Goal: Obtain resource: Download file/media

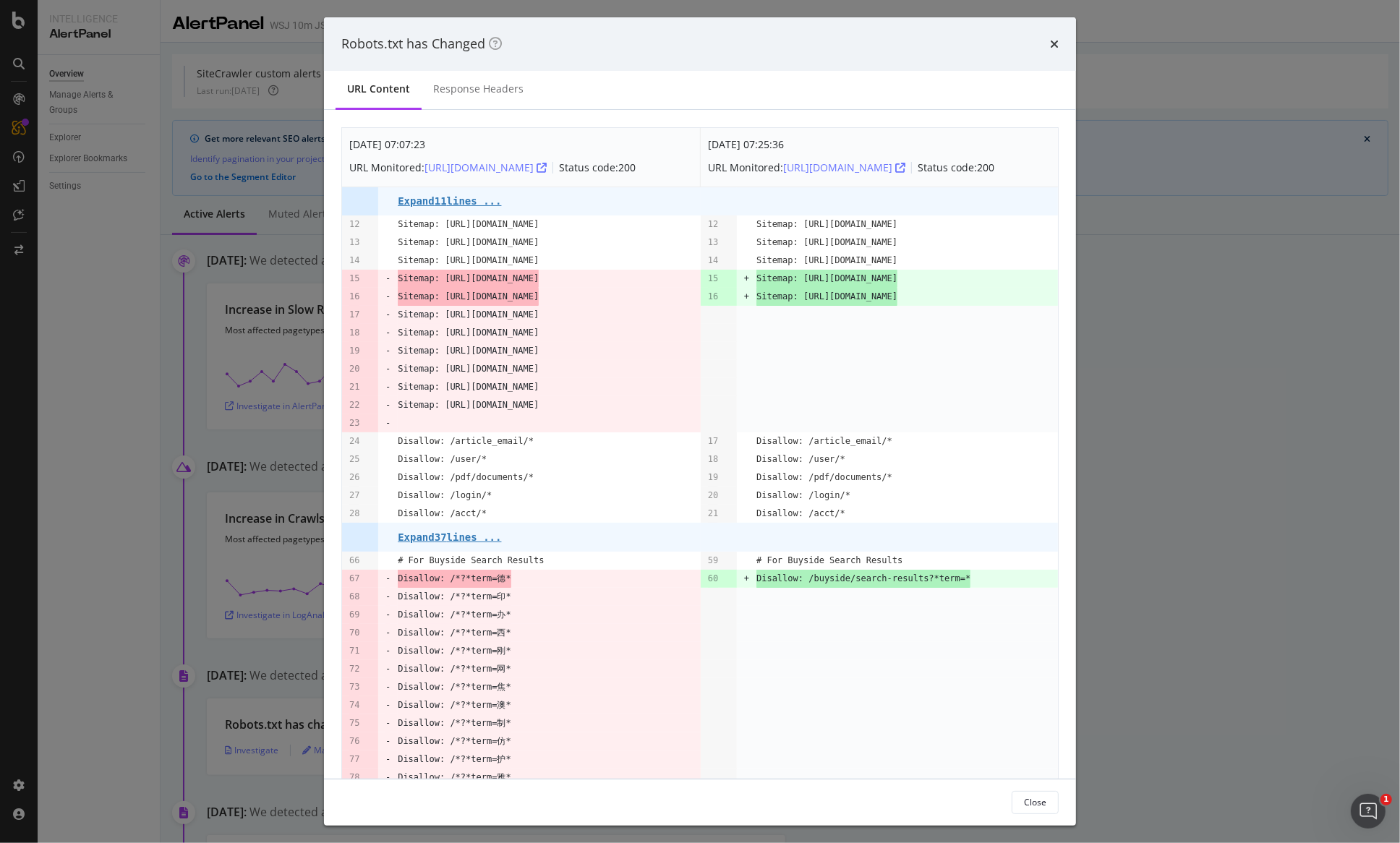
click at [1052, 62] on div "Robots.txt has Changed" at bounding box center [700, 43] width 752 height 53
click at [1055, 53] on div "Robots.txt has Changed" at bounding box center [700, 43] width 752 height 53
click at [1058, 44] on icon "times" at bounding box center [1054, 44] width 9 height 12
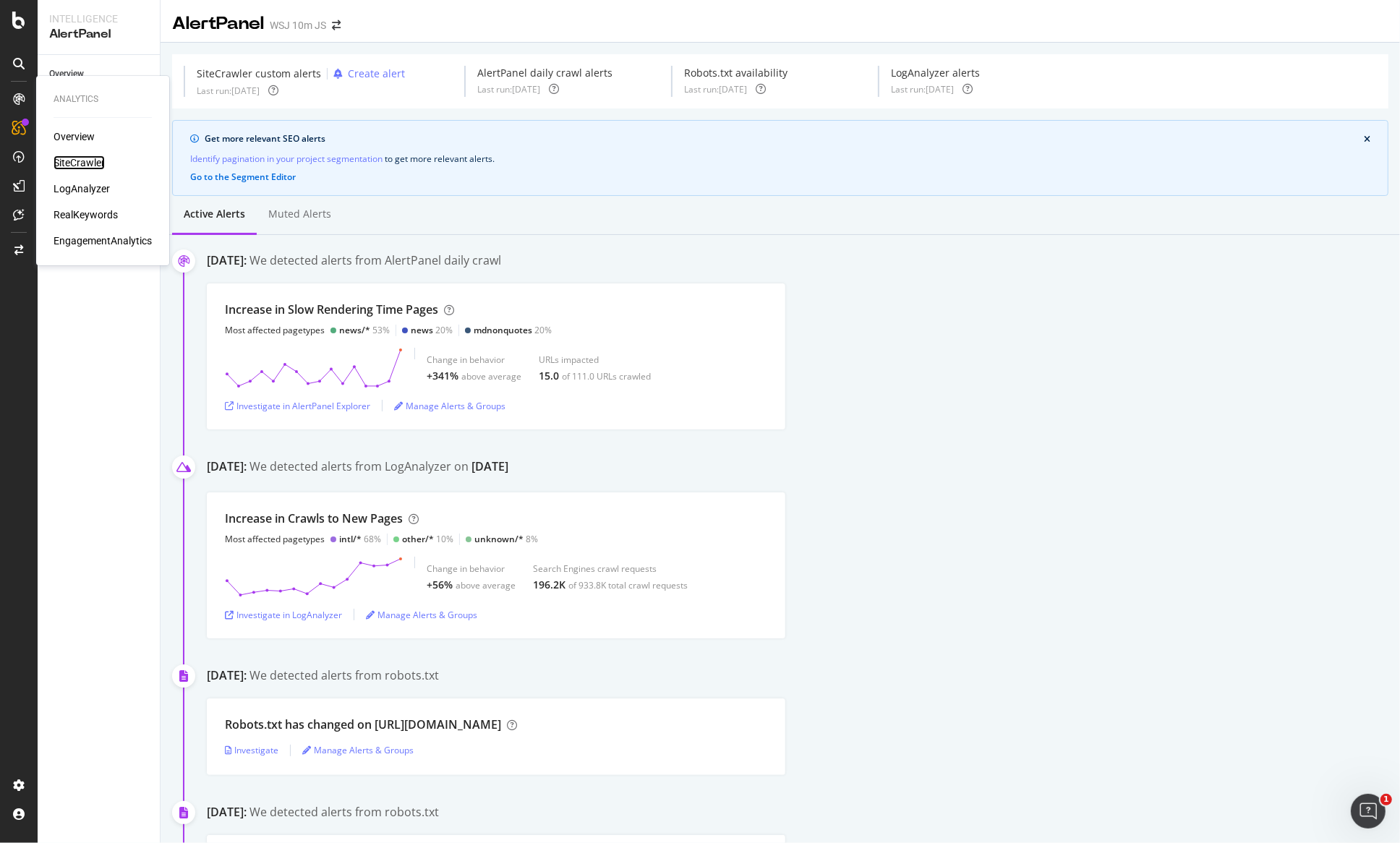
click at [71, 163] on div "SiteCrawler" at bounding box center [79, 162] width 51 height 15
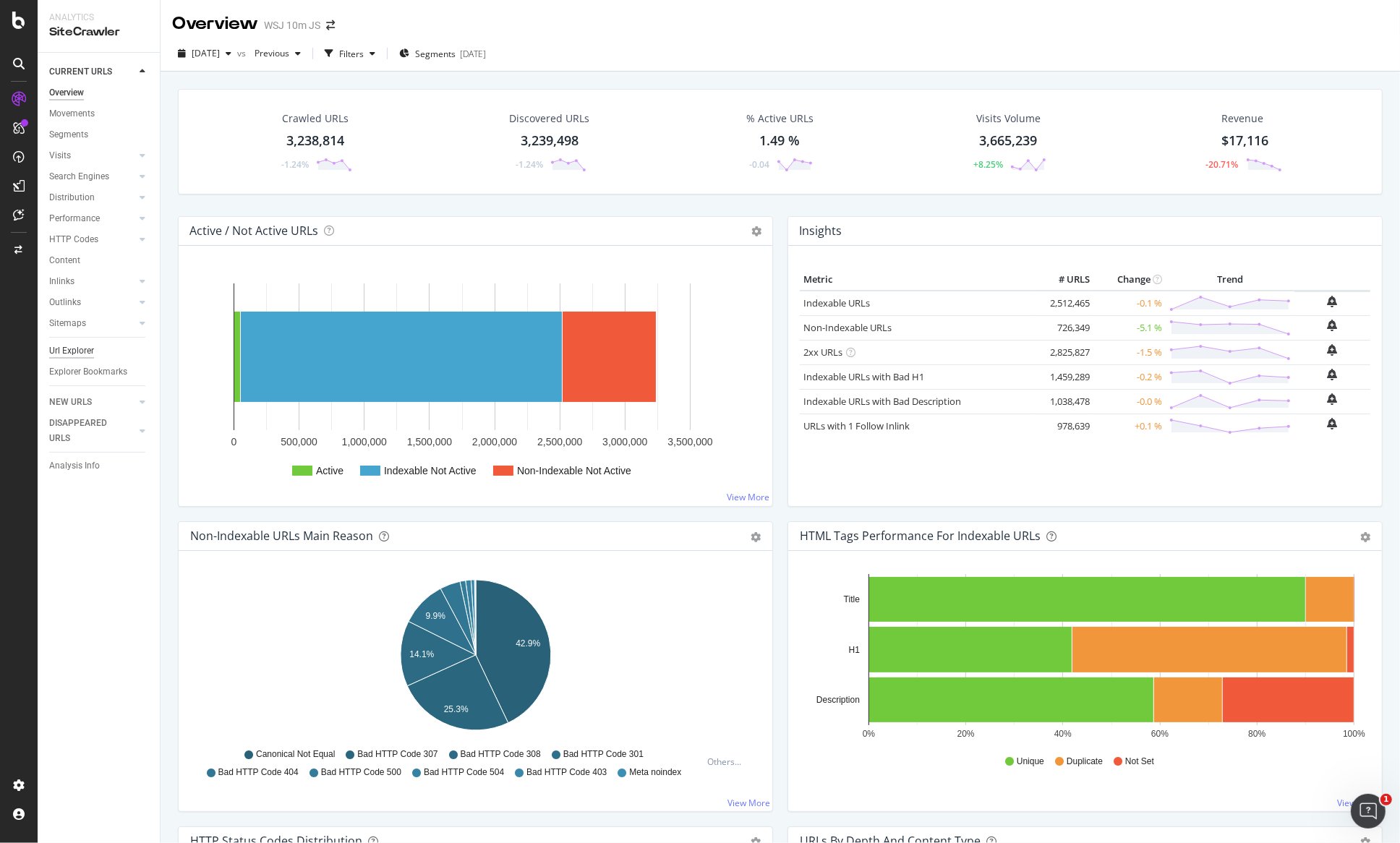
click at [76, 354] on div "Url Explorer" at bounding box center [72, 351] width 45 height 15
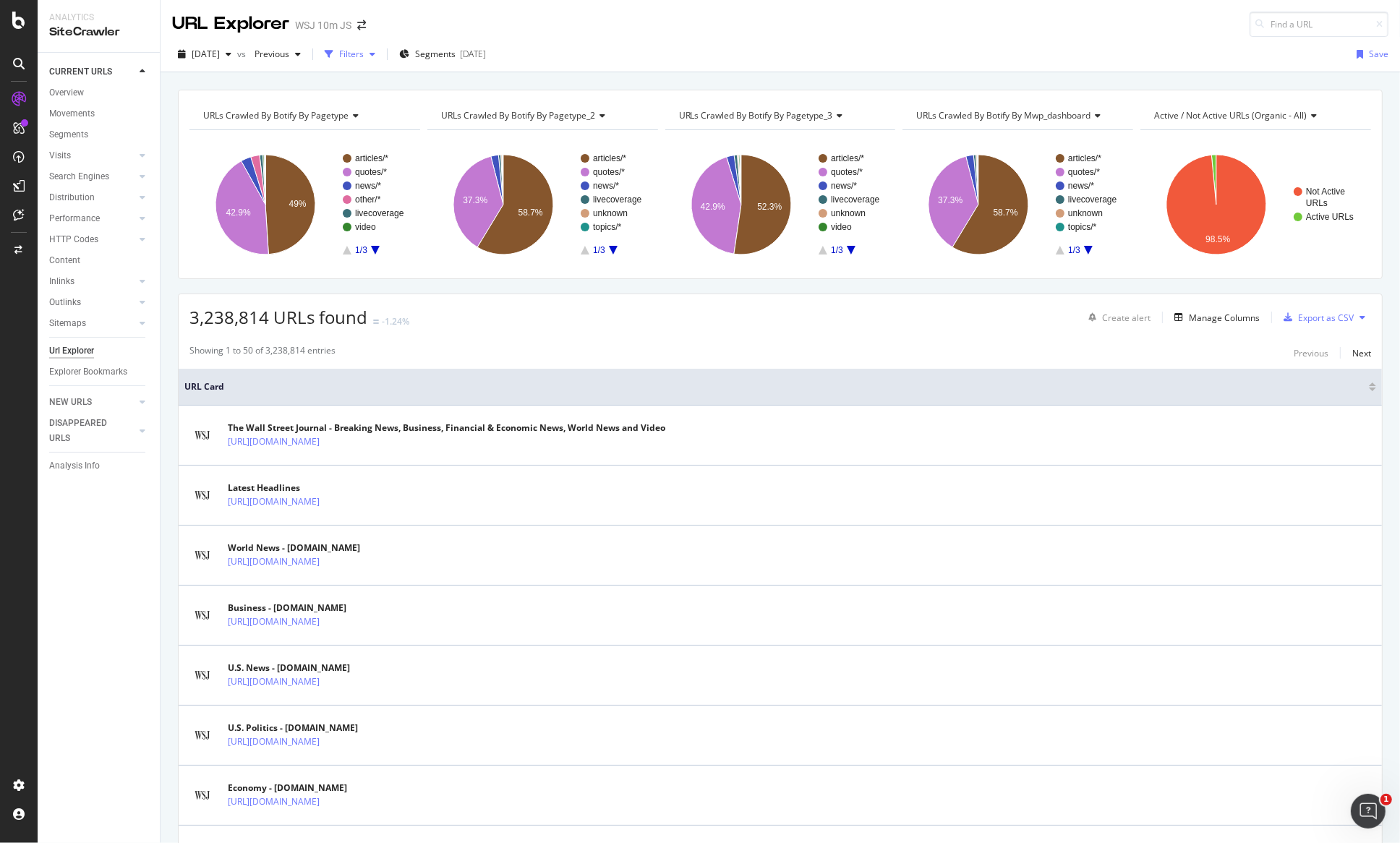
click at [364, 59] on div "Filters" at bounding box center [352, 54] width 25 height 12
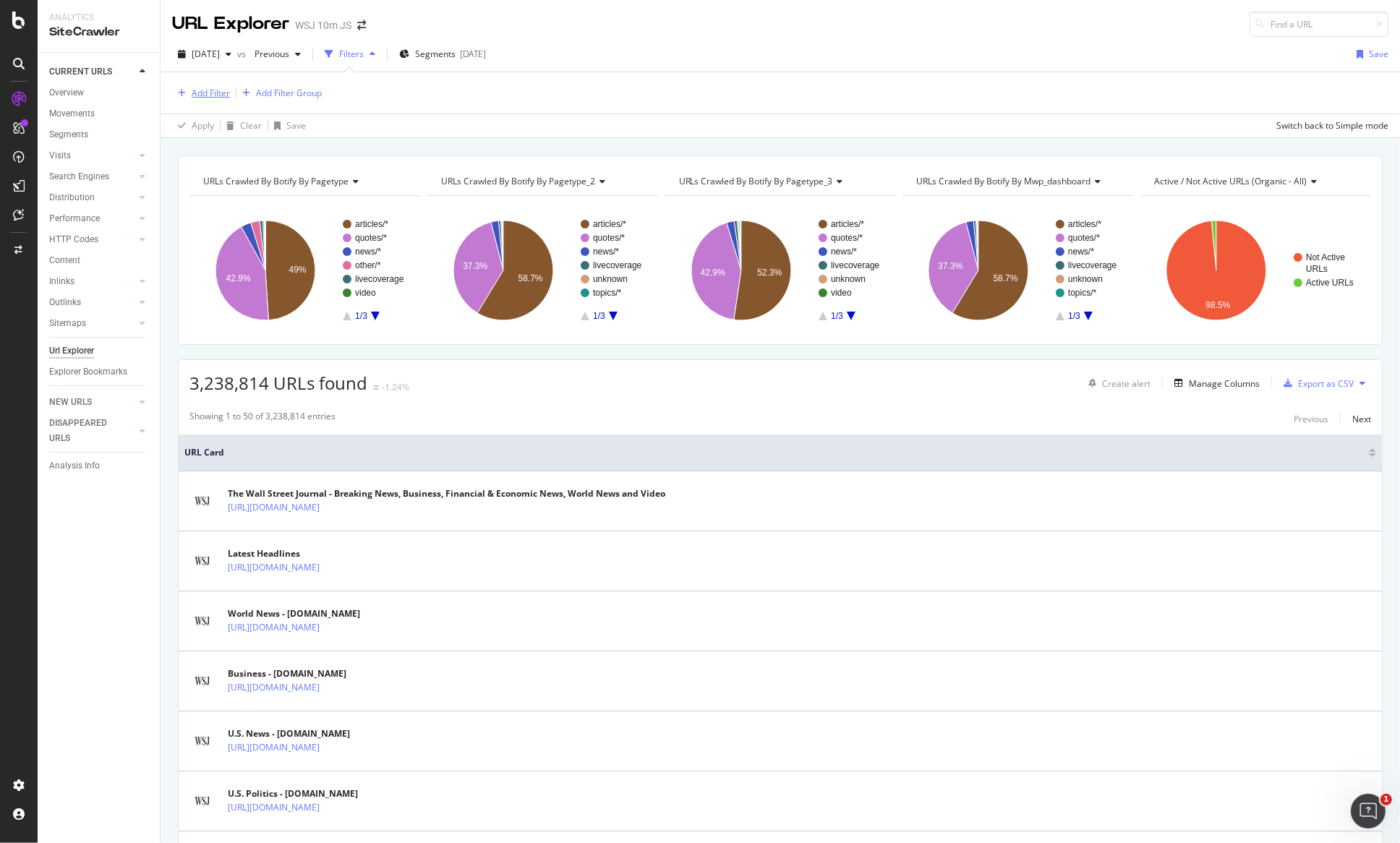
click at [200, 89] on div "Add Filter" at bounding box center [211, 93] width 39 height 12
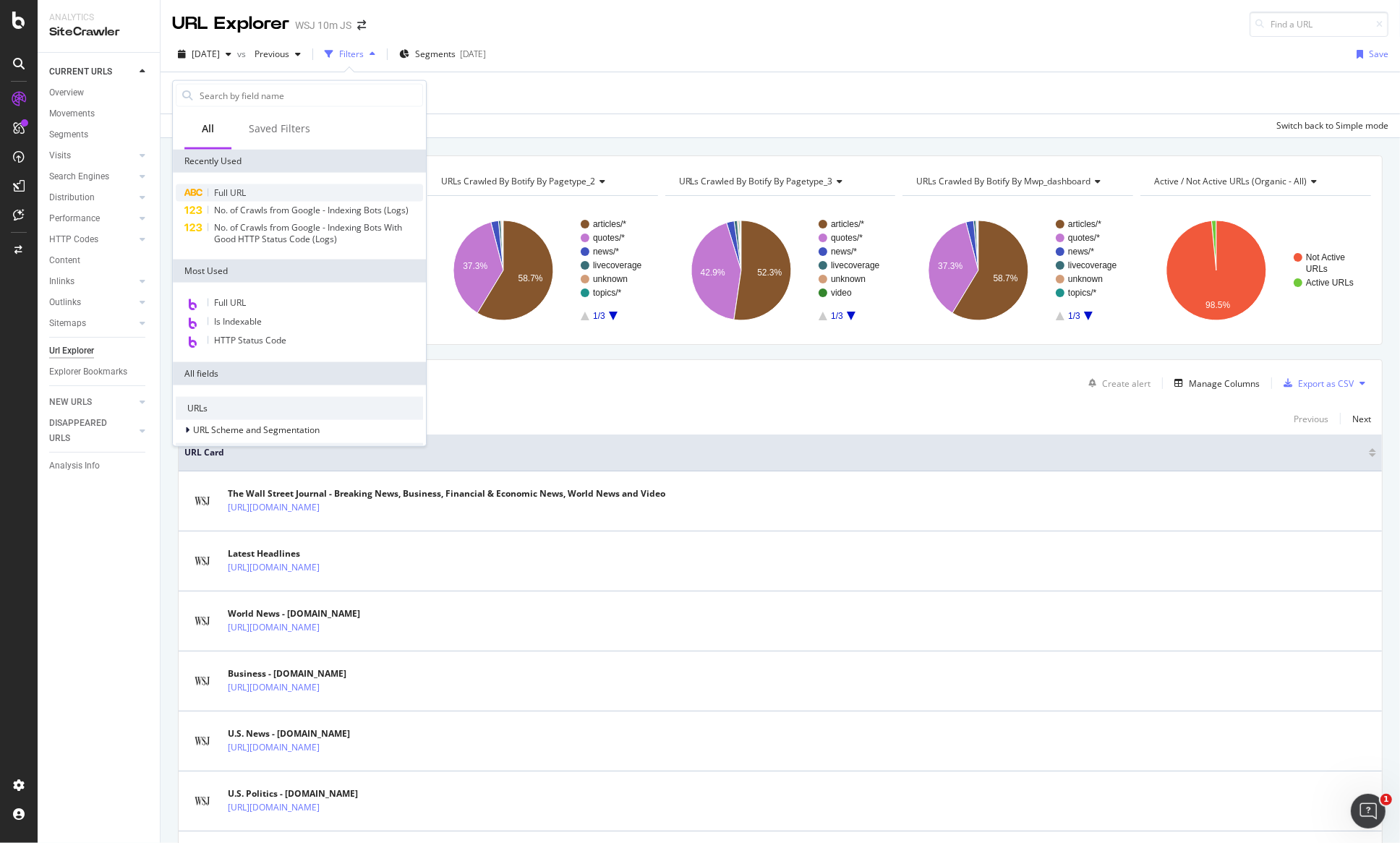
click at [254, 194] on div "Full URL" at bounding box center [299, 193] width 247 height 17
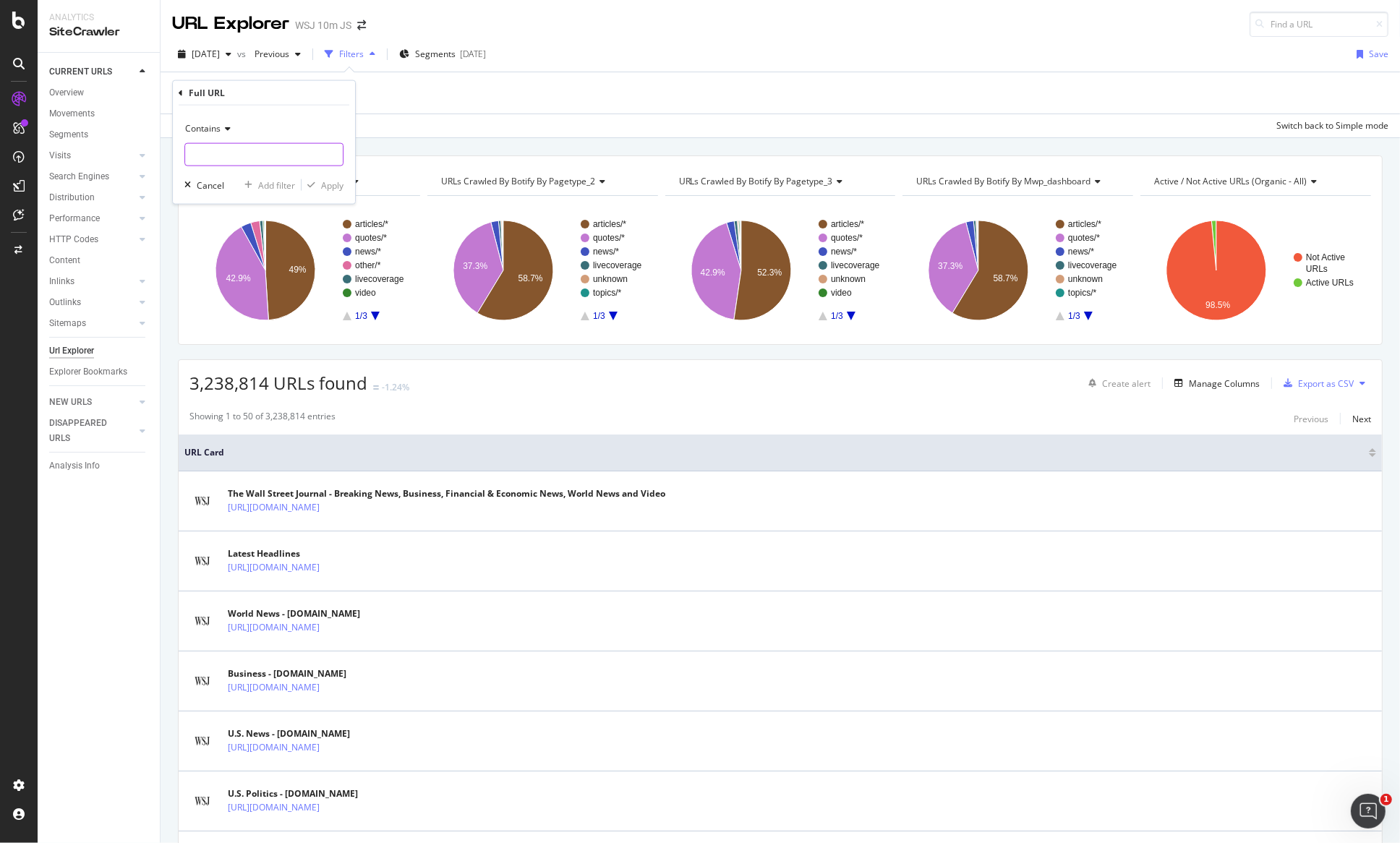
click at [258, 163] on input "text" at bounding box center [264, 155] width 158 height 23
type input "/news/types/"
click at [335, 189] on div "Apply" at bounding box center [332, 185] width 22 height 12
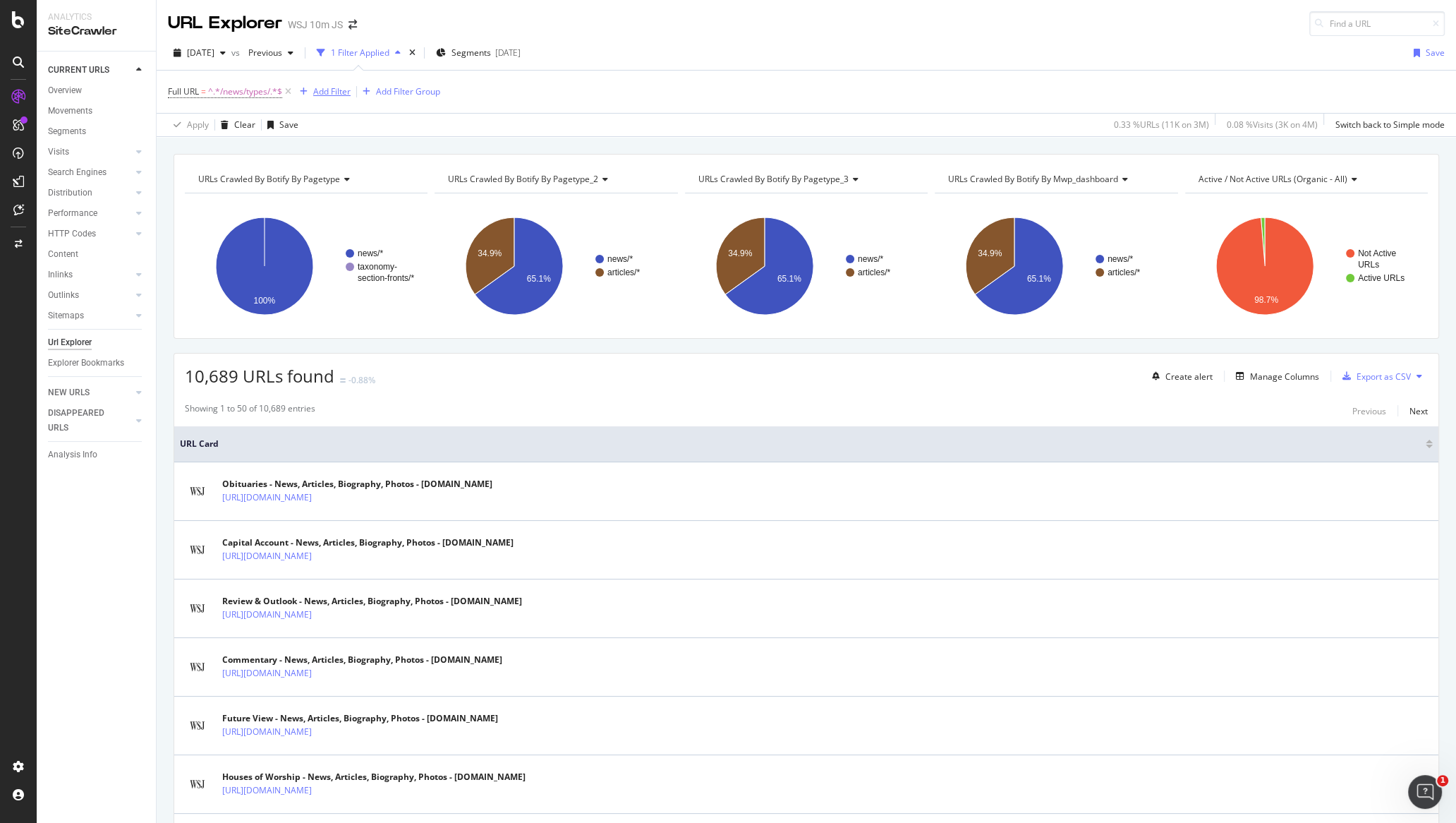
click at [342, 93] on div "Add Filter" at bounding box center [332, 91] width 38 height 12
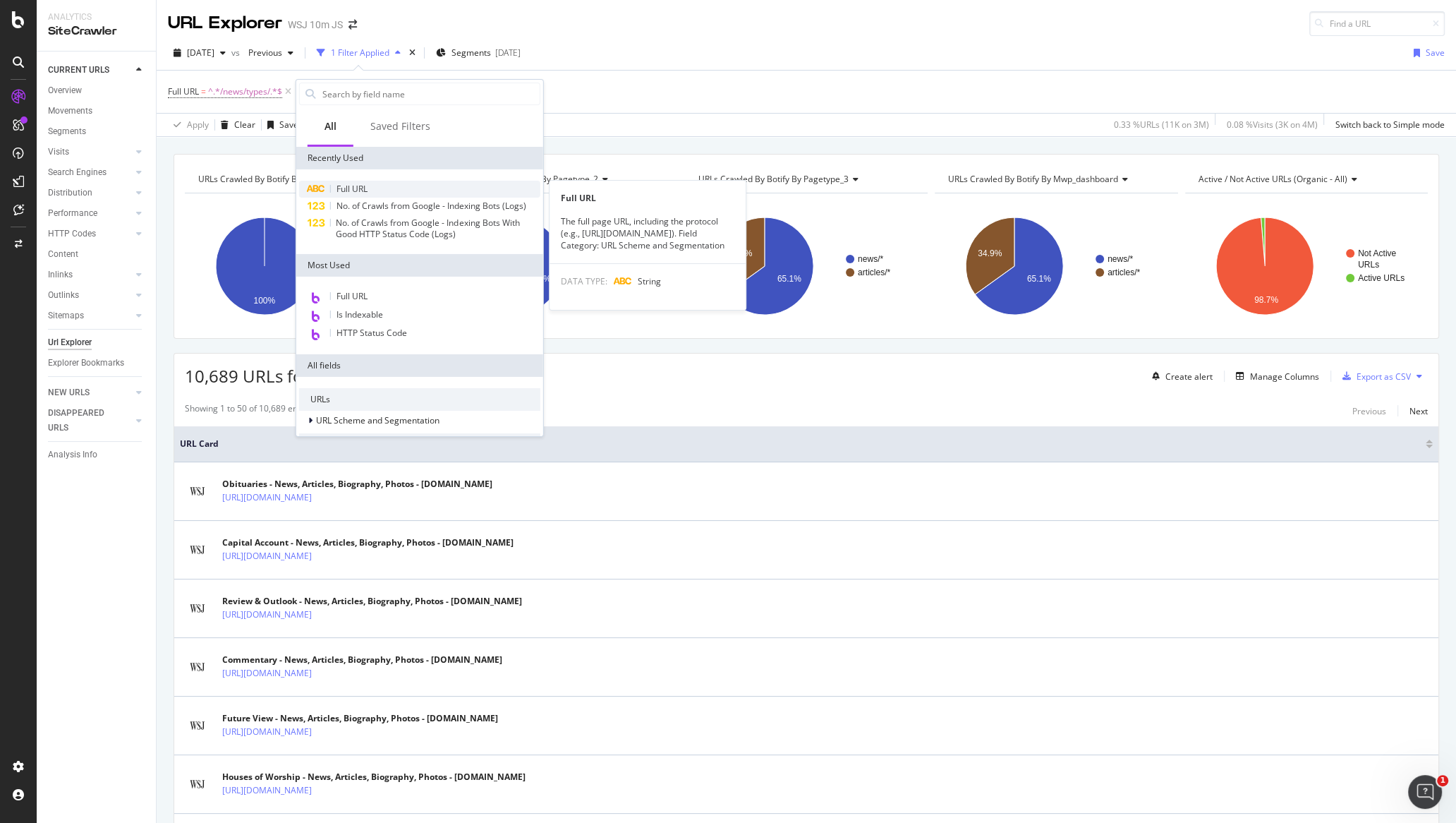
click at [483, 192] on div "Full URL" at bounding box center [420, 189] width 241 height 17
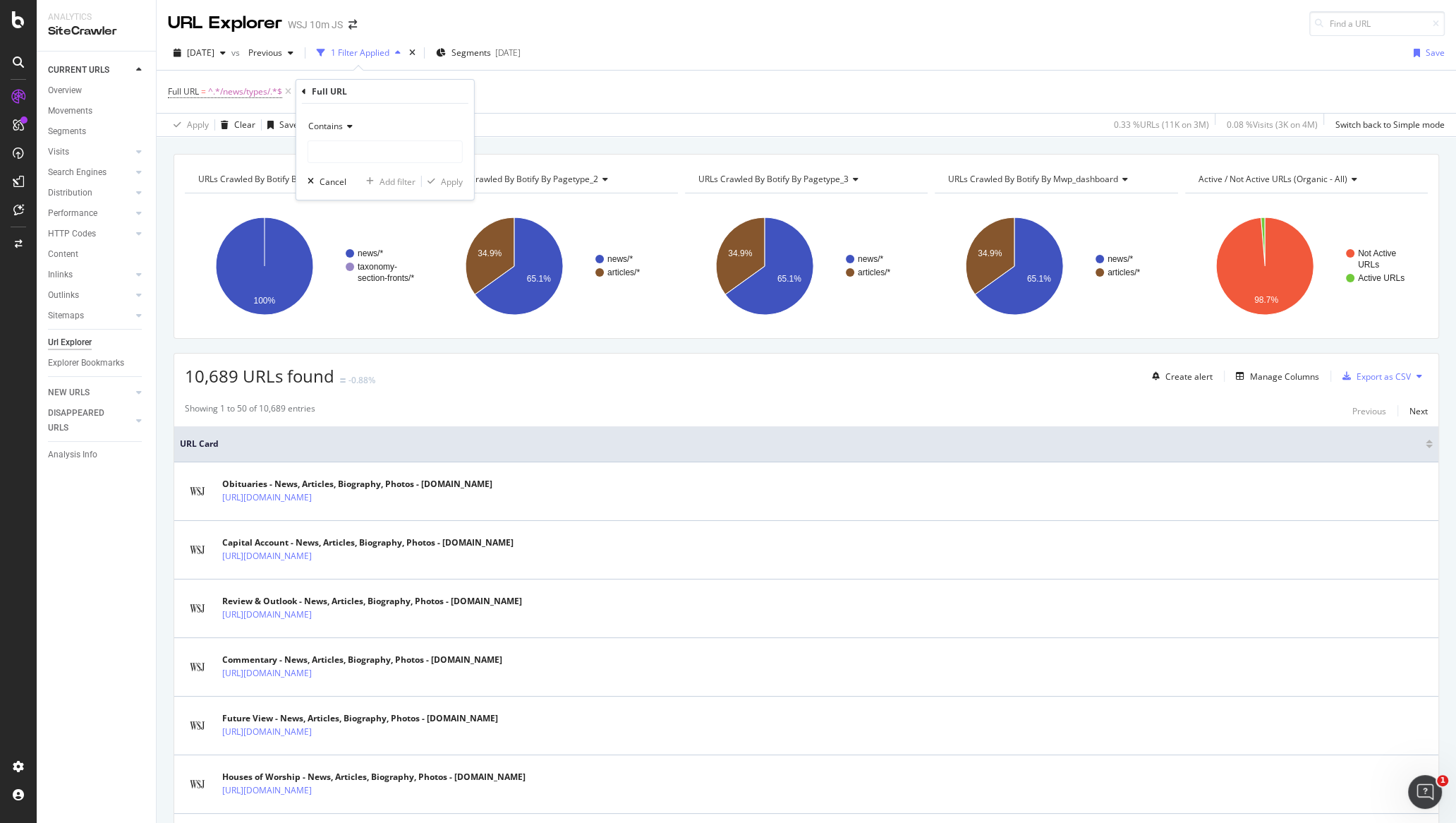
click at [345, 124] on icon at bounding box center [348, 126] width 10 height 8
click at [359, 279] on span "Doesn't contain" at bounding box center [345, 284] width 61 height 12
click at [386, 155] on input "text" at bounding box center [385, 152] width 154 height 23
type input "?"
click at [462, 110] on div "Doesn't contain ? Cancel Add filter Apply" at bounding box center [385, 152] width 178 height 96
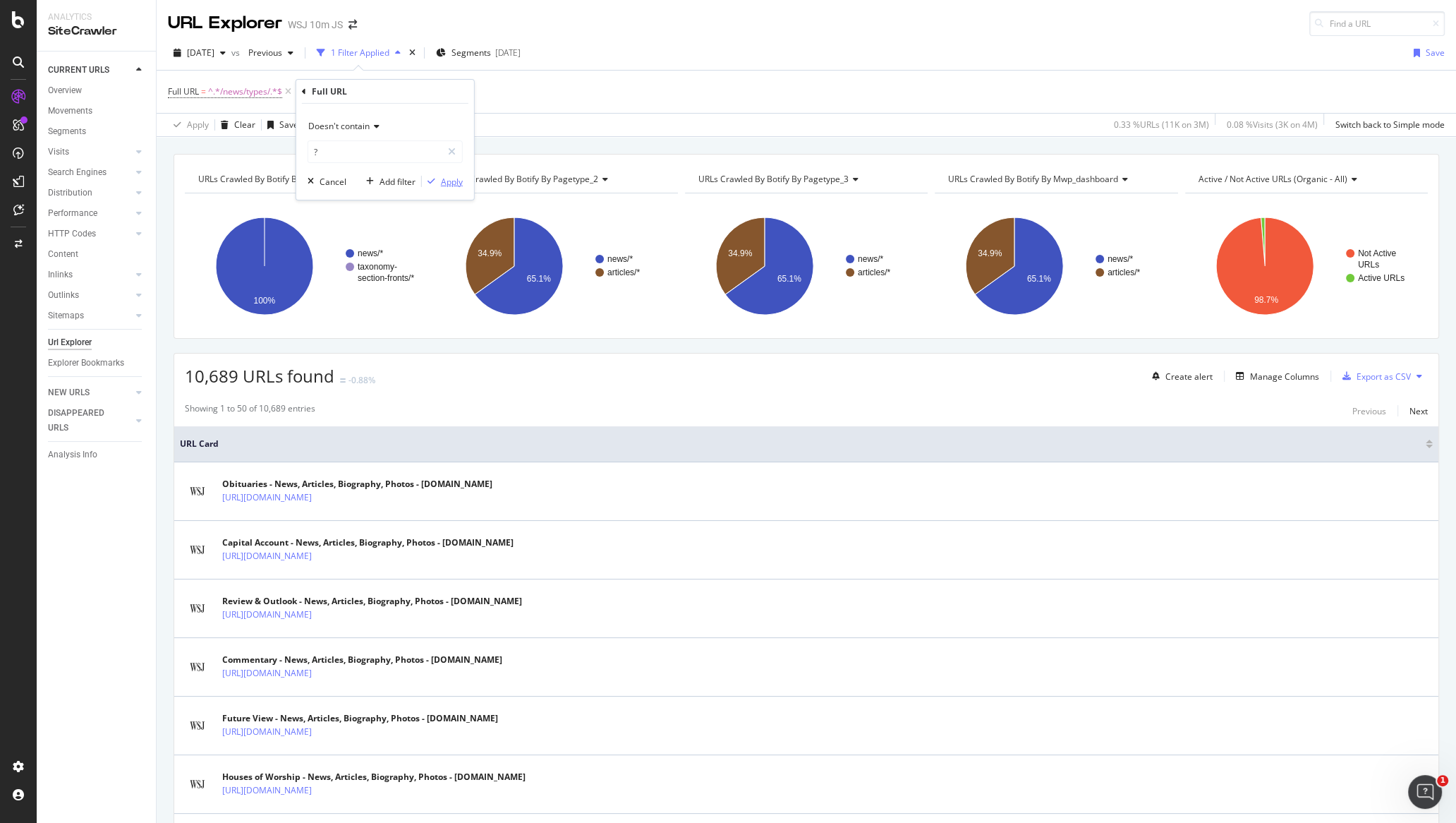
click at [458, 187] on button "Apply" at bounding box center [442, 181] width 41 height 14
click at [1357, 377] on div "Export as CSV" at bounding box center [1384, 376] width 54 height 12
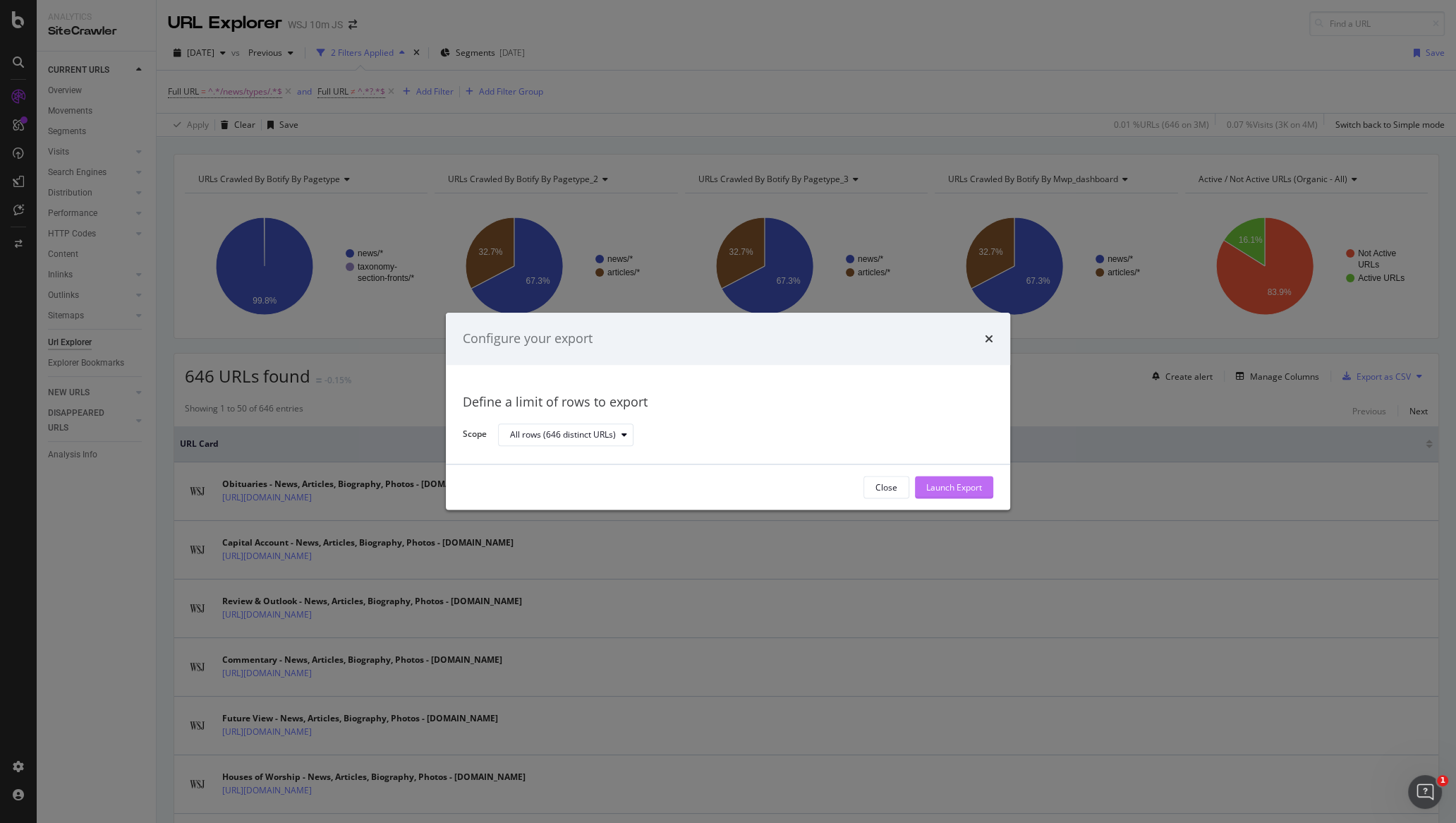
click at [987, 478] on button "Launch Export" at bounding box center [954, 488] width 78 height 23
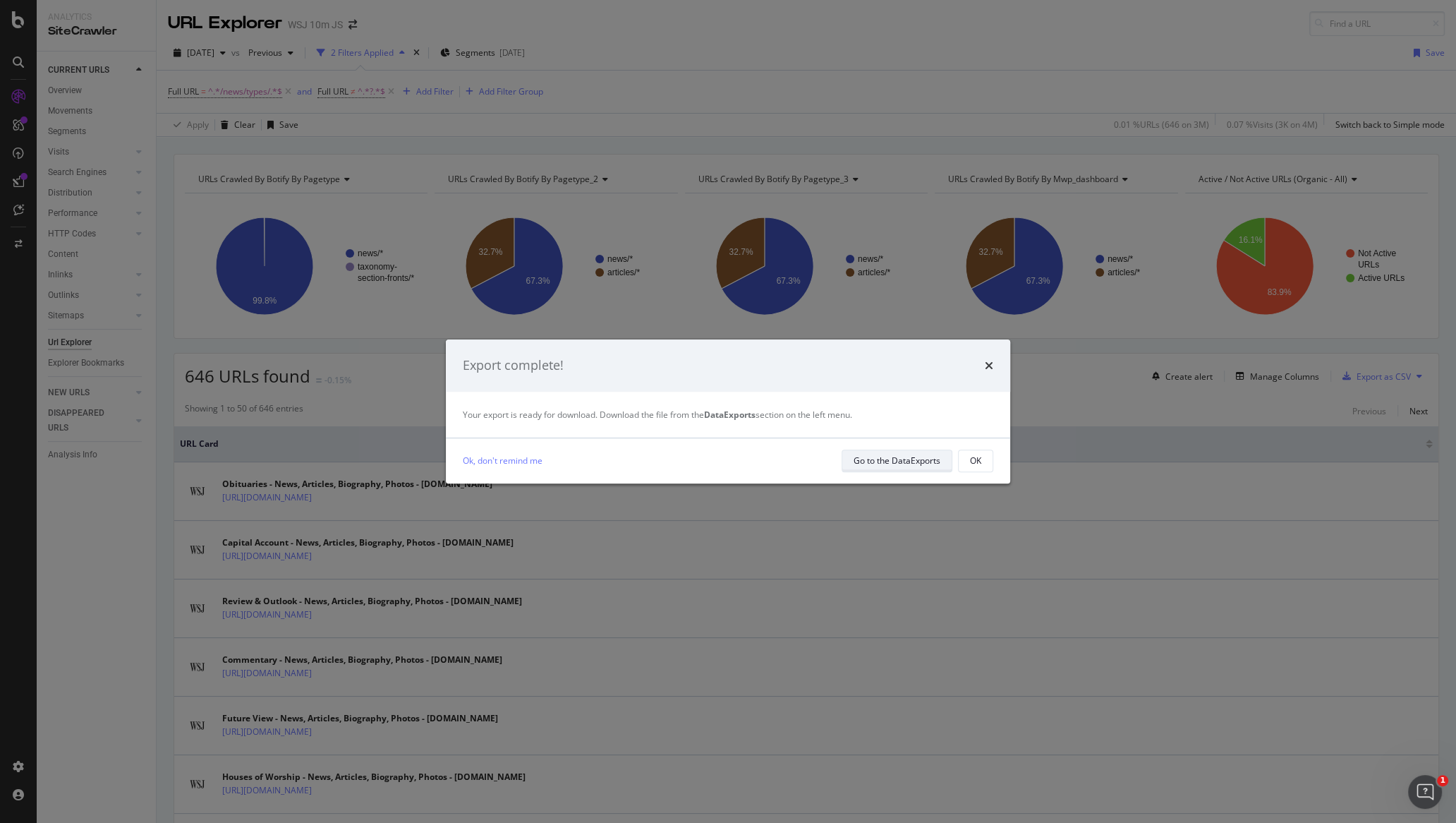
click at [887, 459] on div "Go to the DataExports" at bounding box center [897, 461] width 87 height 12
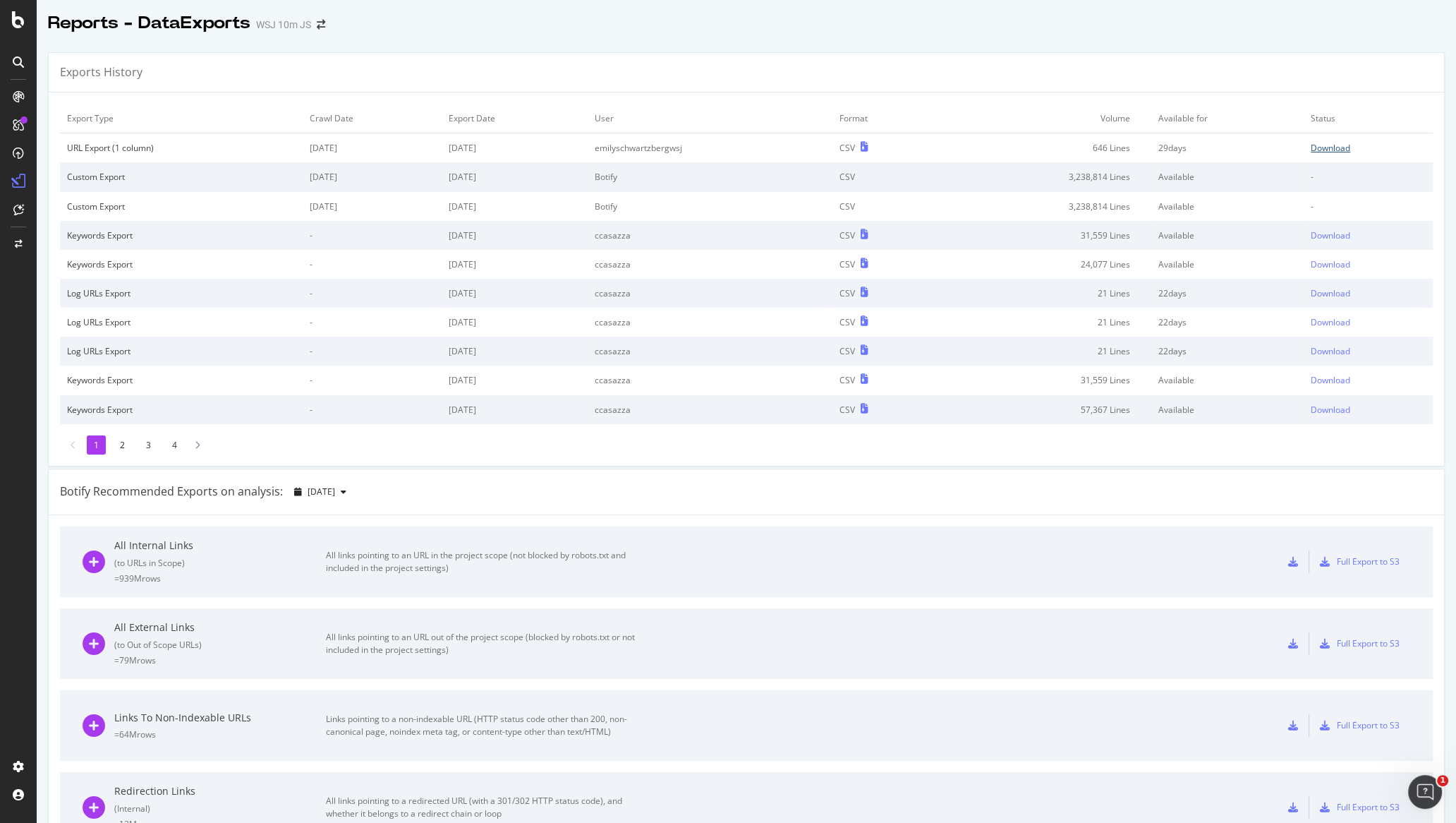
click at [1345, 146] on div "Download" at bounding box center [1330, 148] width 39 height 12
